Goal: Task Accomplishment & Management: Use online tool/utility

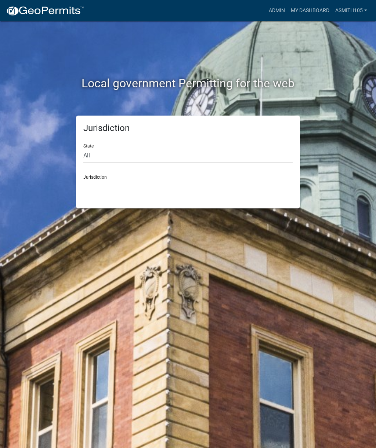
click at [124, 156] on select "All [US_STATE] [US_STATE] [US_STATE] [US_STATE] [US_STATE] [US_STATE] [US_STATE…" at bounding box center [187, 155] width 209 height 15
select select "[US_STATE]"
click at [148, 183] on select "[GEOGRAPHIC_DATA], [US_STATE][PERSON_NAME][GEOGRAPHIC_DATA], [US_STATE][PERSON_…" at bounding box center [187, 186] width 209 height 15
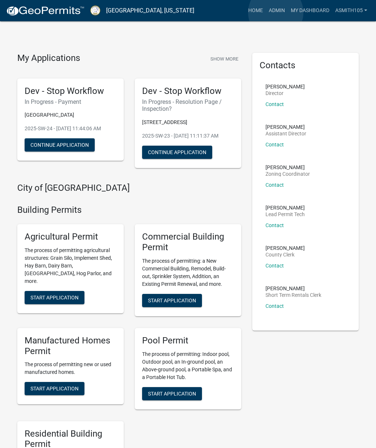
click at [275, 12] on link "Admin" at bounding box center [277, 11] width 22 height 14
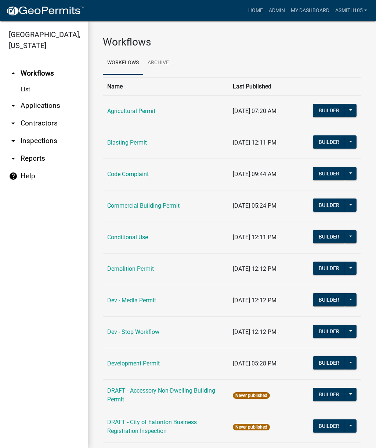
click at [47, 142] on link "arrow_drop_down Inspections" at bounding box center [44, 141] width 88 height 18
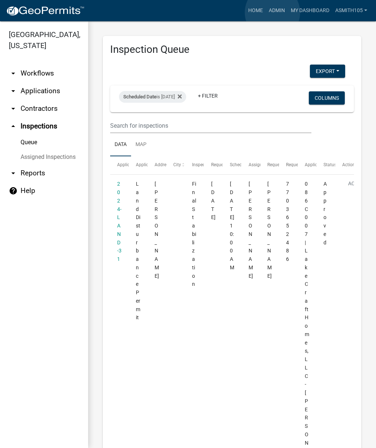
click at [273, 12] on link "Admin" at bounding box center [277, 11] width 22 height 14
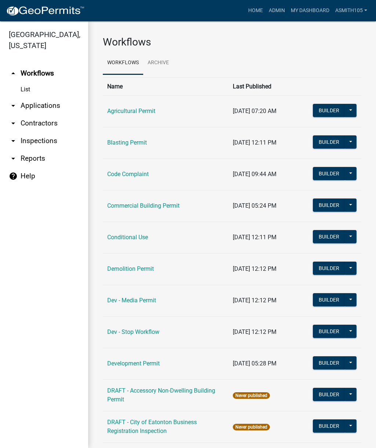
click at [47, 142] on link "arrow_drop_down Inspections" at bounding box center [44, 141] width 88 height 18
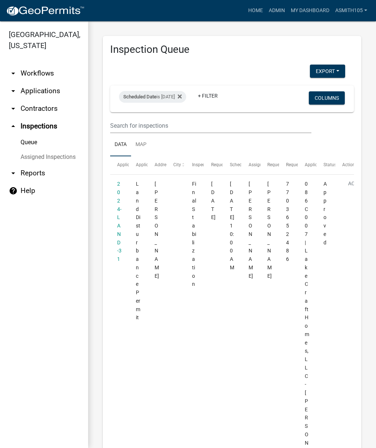
click at [171, 100] on div "Scheduled Date is [DATE]" at bounding box center [152, 97] width 67 height 12
click at [162, 118] on input "[DATE]" at bounding box center [164, 123] width 51 height 15
type input "[DATE]"
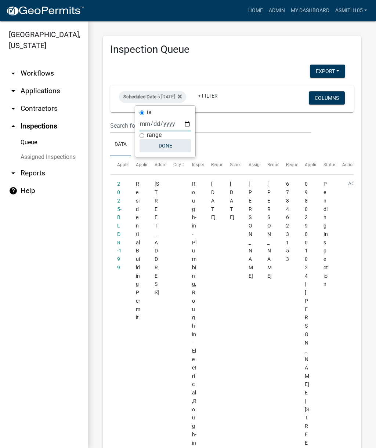
click at [169, 145] on button "Done" at bounding box center [164, 145] width 51 height 13
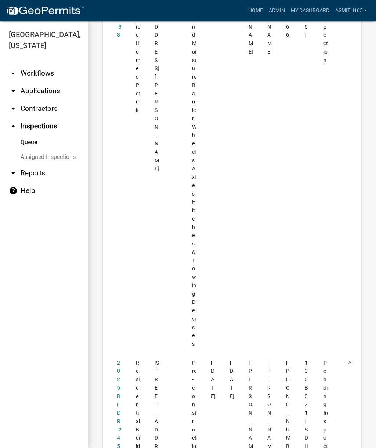
scroll to position [3512, 0]
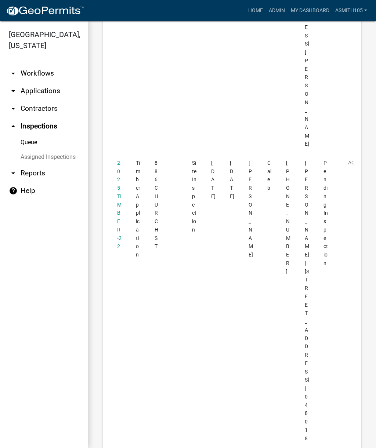
scroll to position [3835, 0]
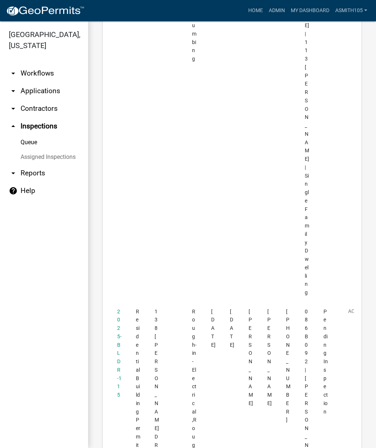
scroll to position [1206, 0]
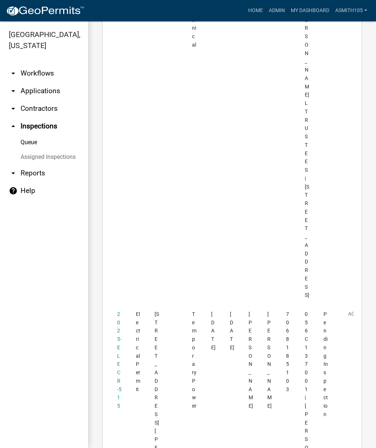
scroll to position [3150, 0]
